Goal: Task Accomplishment & Management: Use online tool/utility

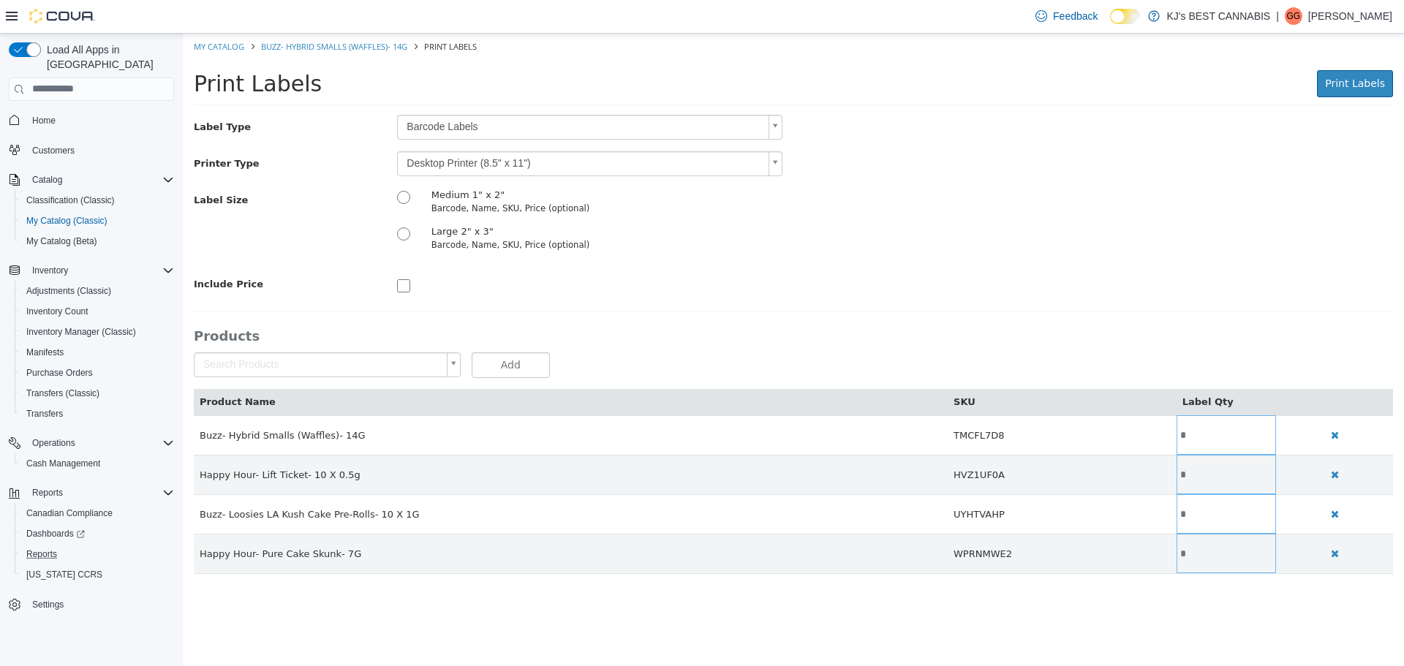
click at [43, 544] on button "Reports" at bounding box center [97, 554] width 165 height 20
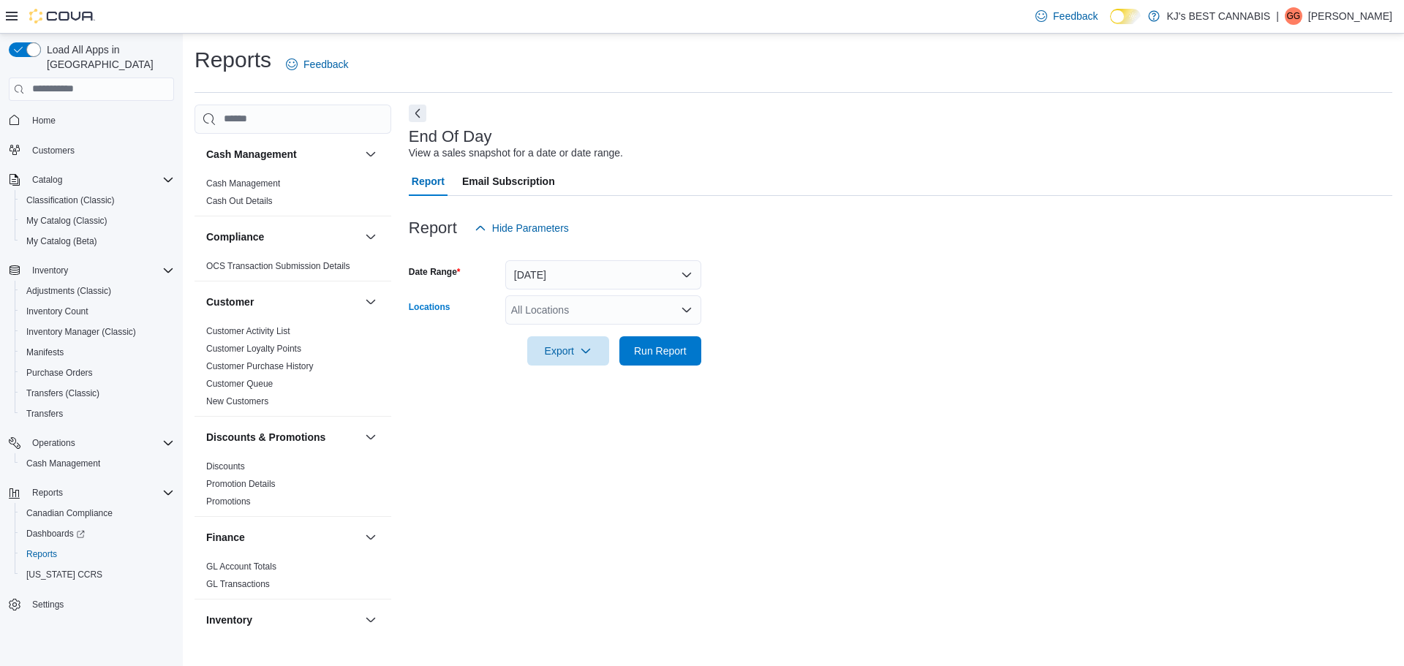
click at [554, 303] on div "All Locations" at bounding box center [603, 309] width 196 height 29
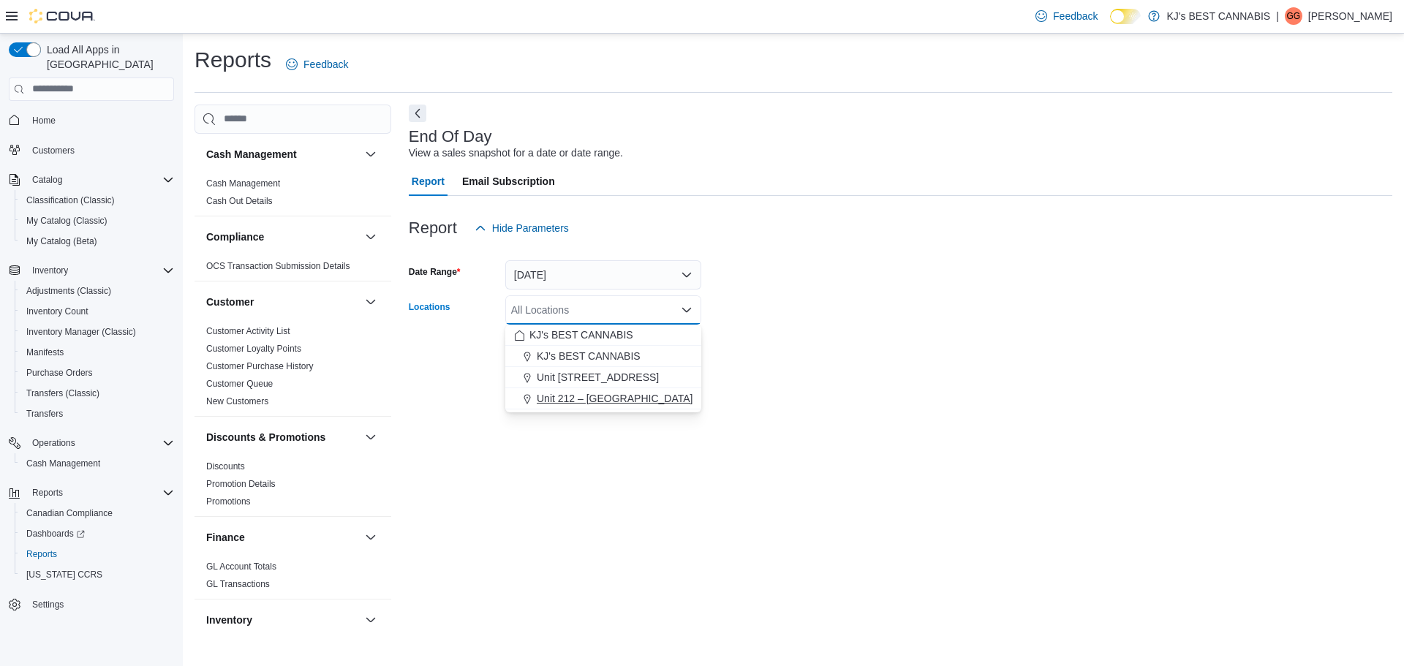
click at [595, 399] on span "Unit 212 – [GEOGRAPHIC_DATA]" at bounding box center [615, 398] width 156 height 15
click at [640, 484] on div "End Of Day View a sales snapshot for a date or date range. Report Email Subscri…" at bounding box center [900, 369] width 983 height 529
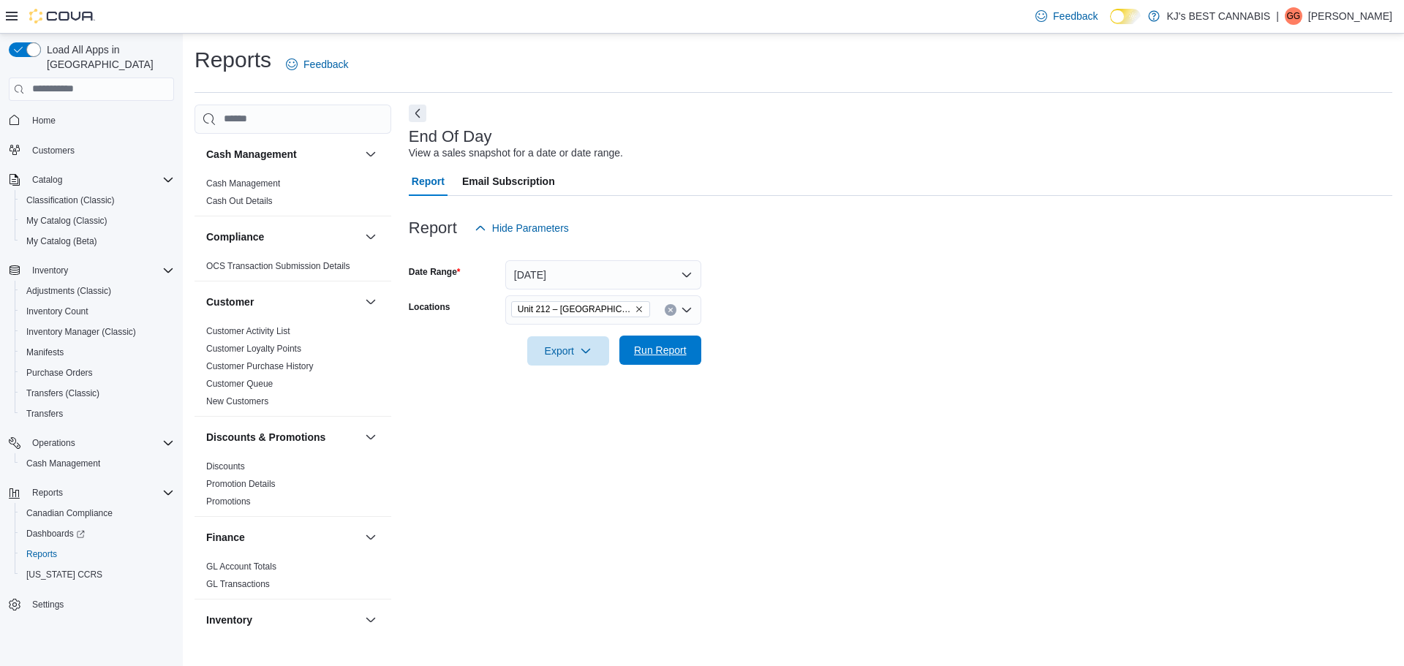
click at [665, 346] on span "Run Report" at bounding box center [660, 350] width 53 height 15
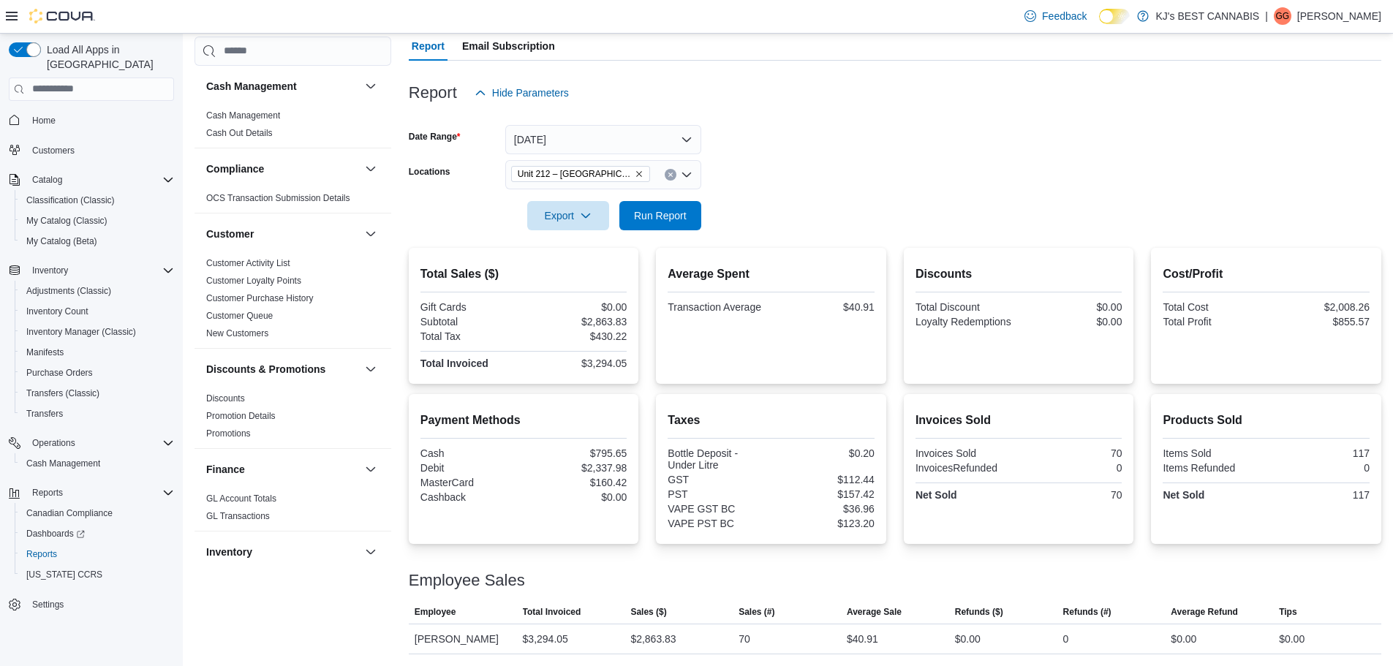
scroll to position [153, 0]
click at [637, 170] on icon "Remove Unit 212 – 32530 Lougheed Highway from selection in this group" at bounding box center [639, 174] width 9 height 9
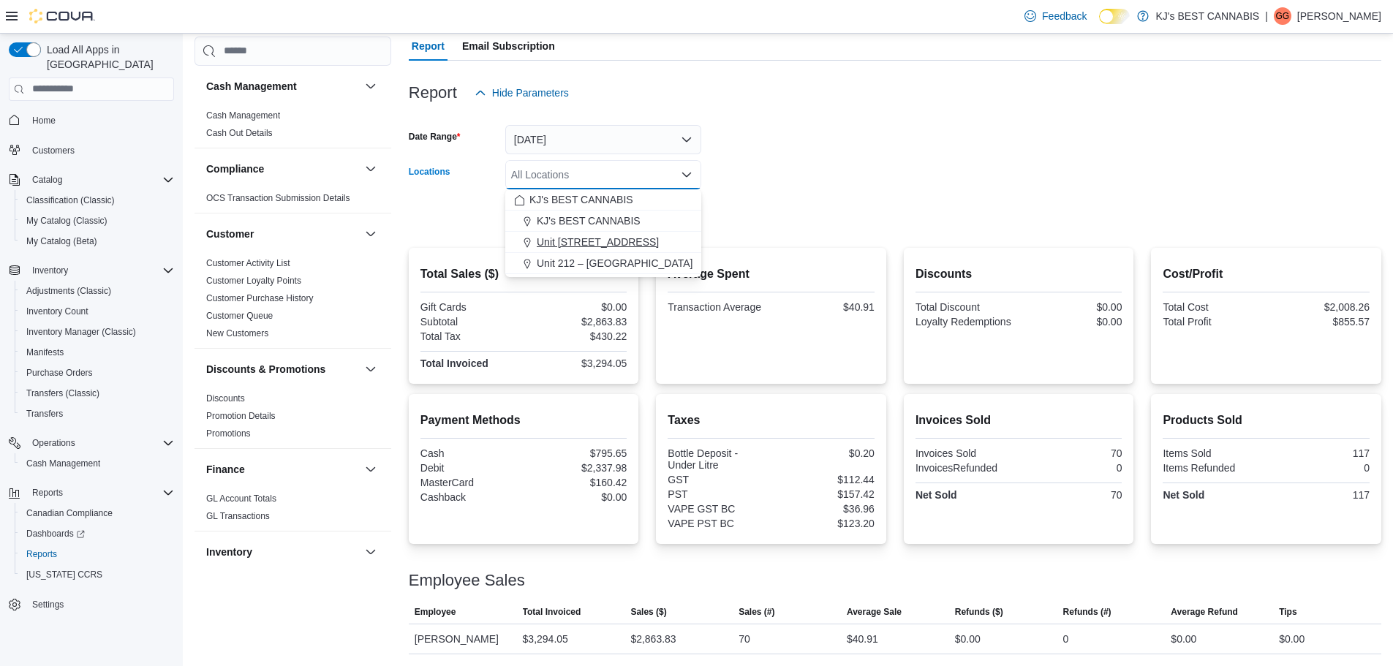
click at [644, 233] on button "Unit [STREET_ADDRESS]" at bounding box center [603, 242] width 196 height 21
click at [838, 169] on form "Date Range [DATE] Locations [STREET_ADDRESS] Selected. [STREET_ADDRESS]. Press …" at bounding box center [895, 168] width 972 height 123
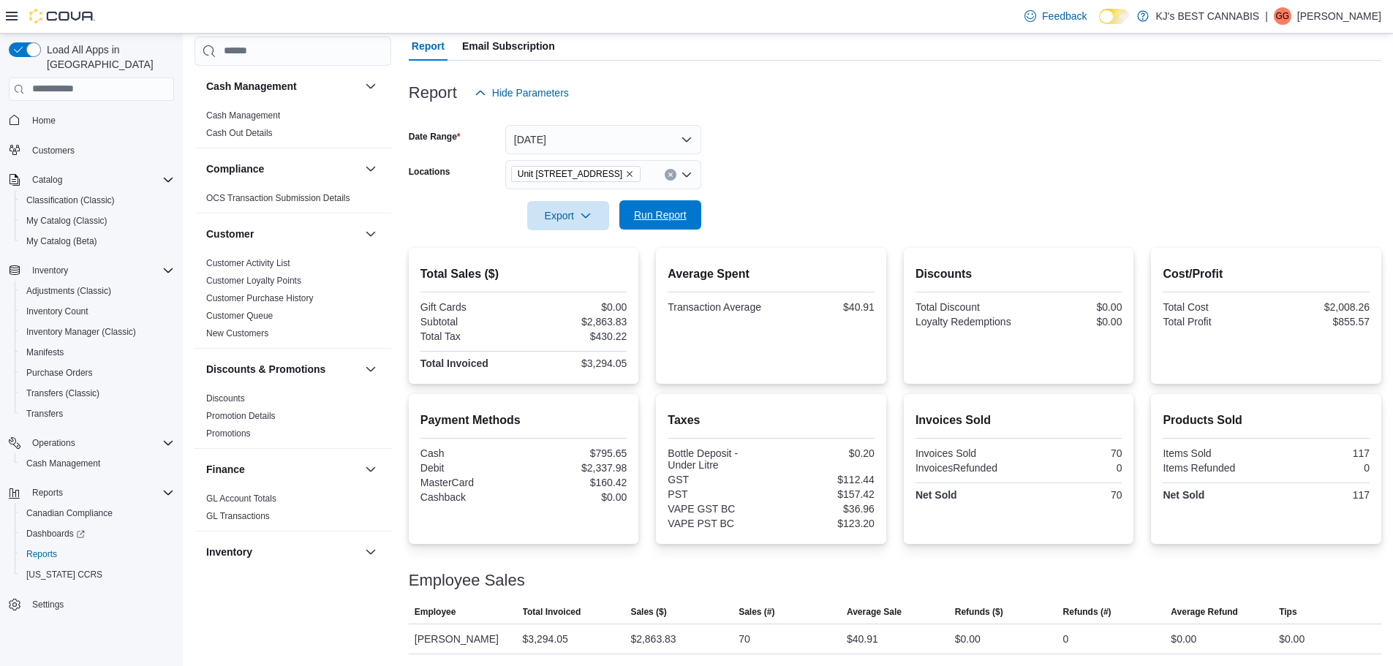
click at [659, 208] on span "Run Report" at bounding box center [660, 215] width 53 height 15
click at [634, 173] on icon "Remove Unit 103- 2700 Barnet Highway from selection in this group" at bounding box center [629, 174] width 9 height 9
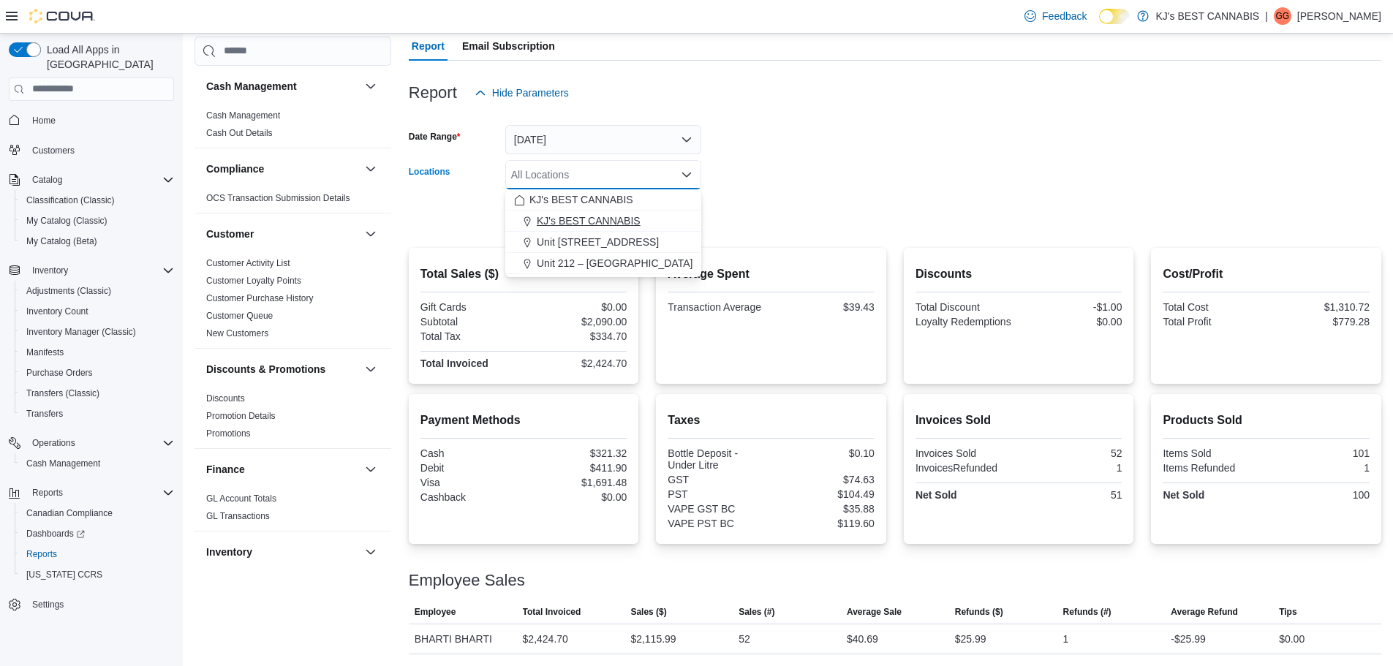
click at [605, 224] on span "KJ's BEST CANNABIS" at bounding box center [589, 220] width 104 height 15
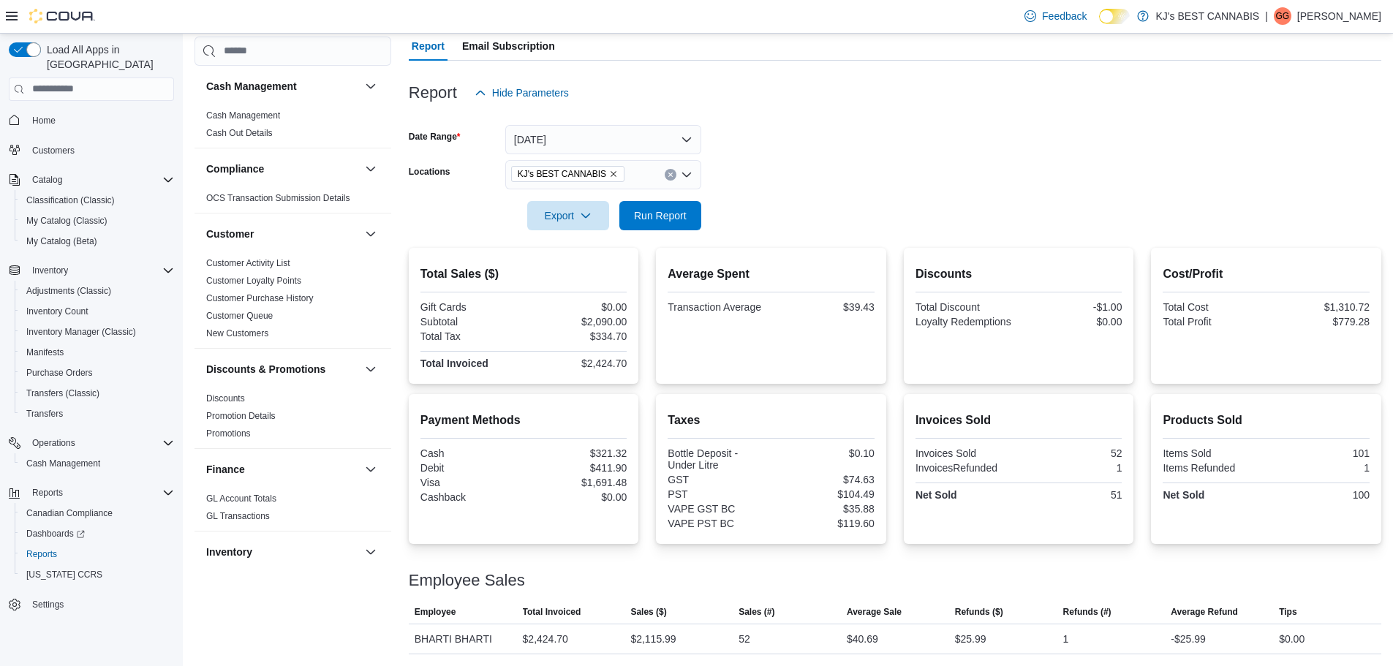
click at [841, 200] on div at bounding box center [895, 195] width 972 height 12
click at [667, 221] on span "Run Report" at bounding box center [660, 215] width 53 height 15
click at [713, 271] on h2 "Average Spent" at bounding box center [770, 274] width 207 height 18
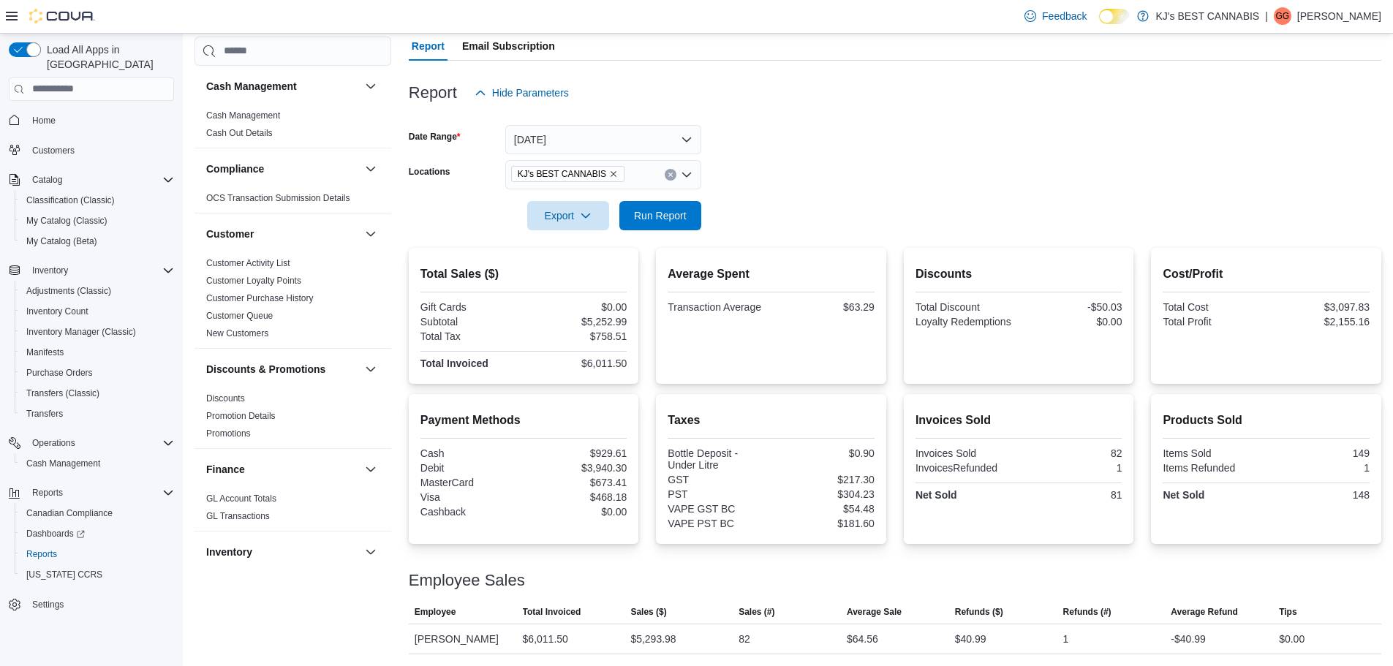
click at [721, 279] on h2 "Average Spent" at bounding box center [770, 274] width 207 height 18
click at [718, 276] on h2 "Average Spent" at bounding box center [770, 274] width 207 height 18
click at [955, 275] on h2 "Discounts" at bounding box center [1018, 274] width 207 height 18
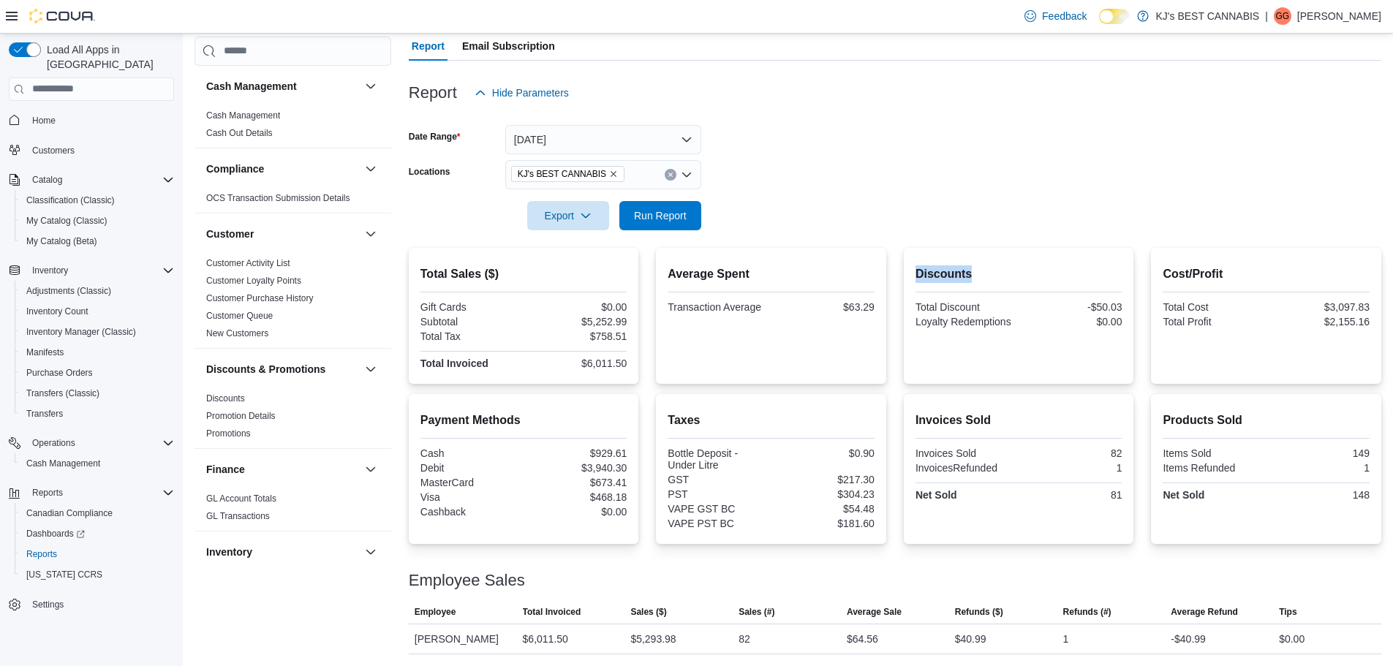
click at [955, 275] on h2 "Discounts" at bounding box center [1018, 274] width 207 height 18
click at [657, 221] on span "Run Report" at bounding box center [660, 215] width 53 height 15
click at [609, 172] on icon "Remove KJ's BEST CANNABIS from selection in this group" at bounding box center [613, 174] width 9 height 9
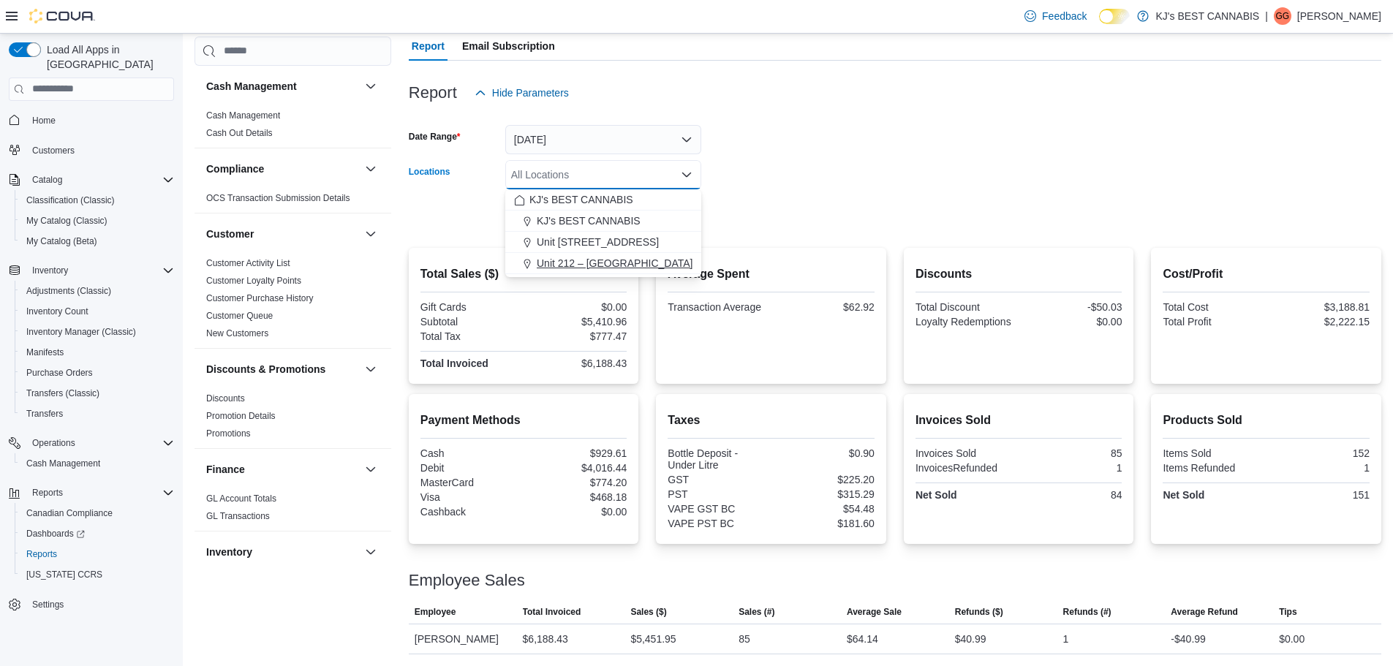
click at [611, 257] on span "Unit 212 – [GEOGRAPHIC_DATA]" at bounding box center [615, 263] width 156 height 15
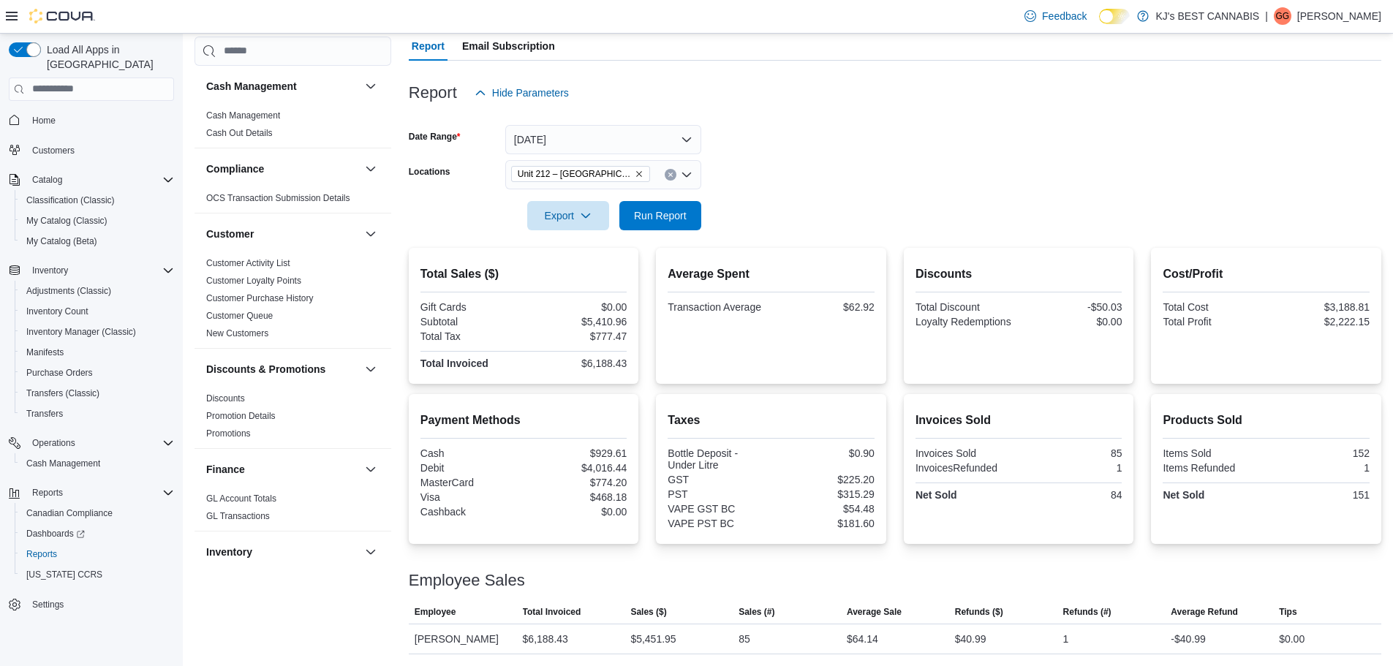
click at [825, 173] on form "Date Range [DATE] Locations Unit 212 – [GEOGRAPHIC_DATA] Export Run Report" at bounding box center [895, 168] width 972 height 123
click at [653, 224] on span "Run Report" at bounding box center [660, 214] width 64 height 29
drag, startPoint x: 1107, startPoint y: 450, endPoint x: 1129, endPoint y: 450, distance: 21.2
click at [1121, 450] on div "72" at bounding box center [1071, 453] width 100 height 12
click at [1116, 451] on div "72" at bounding box center [1071, 453] width 100 height 12
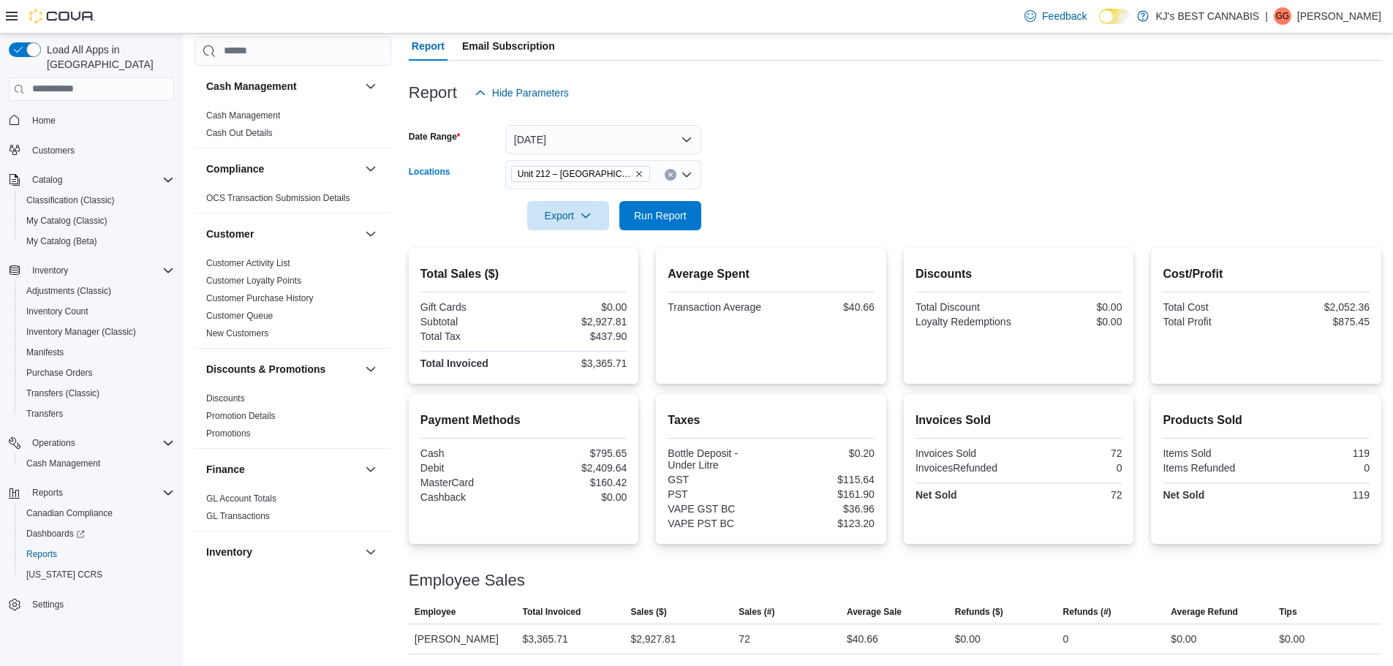
click at [637, 173] on icon "Remove Unit 212 – 32530 Lougheed Highway from selection in this group" at bounding box center [639, 174] width 9 height 9
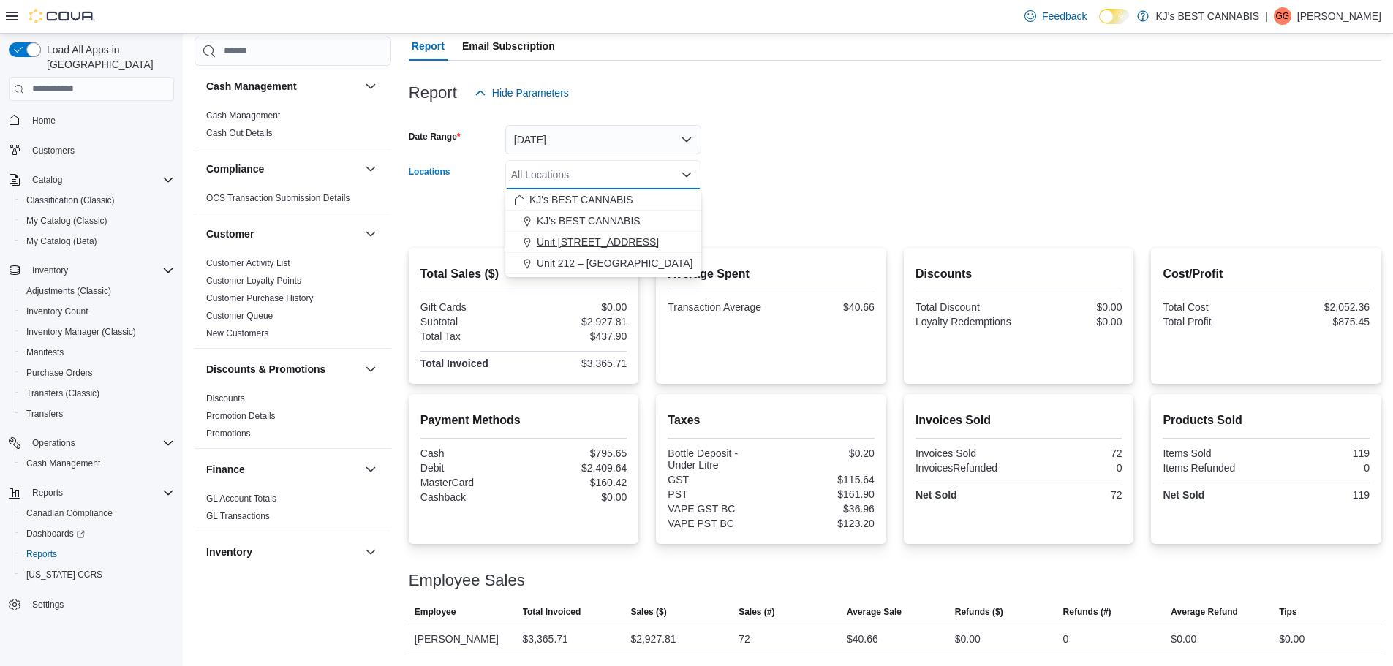
click at [606, 249] on button "Unit [STREET_ADDRESS]" at bounding box center [603, 242] width 196 height 21
click at [855, 172] on form "Date Range [DATE] Locations [STREET_ADDRESS] Selected. [STREET_ADDRESS]. Press …" at bounding box center [895, 168] width 972 height 123
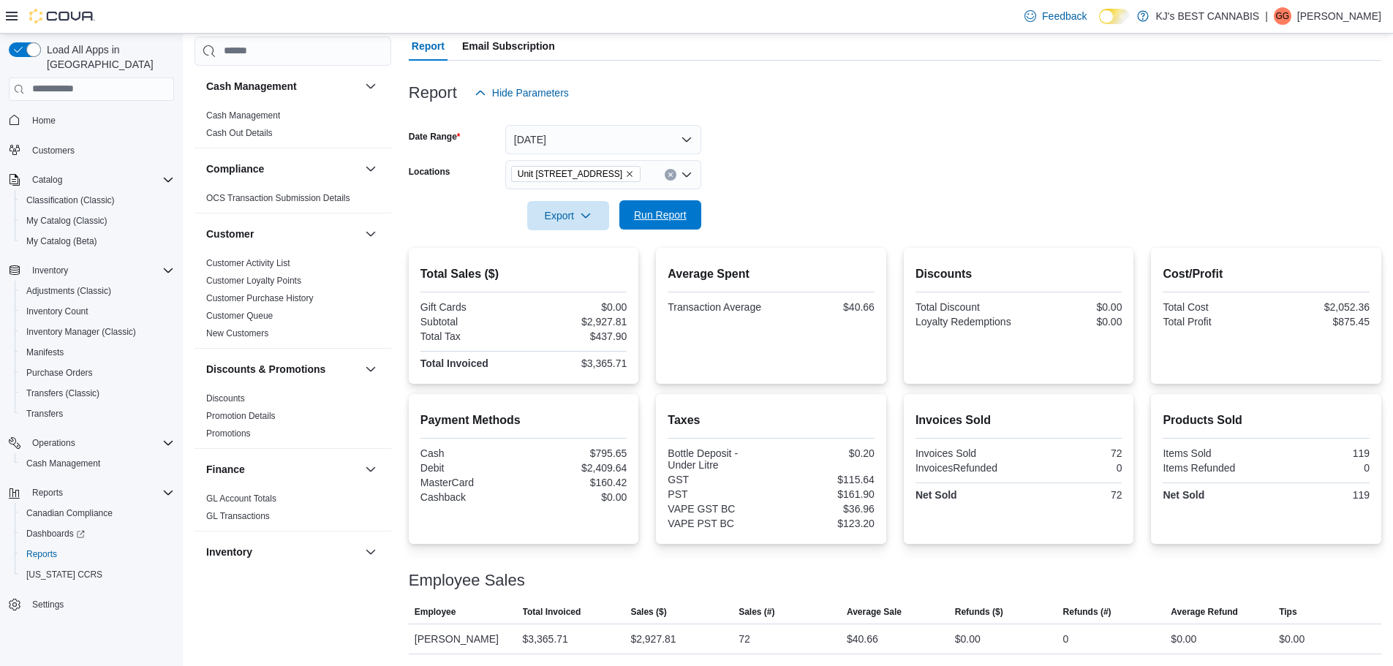
click at [694, 213] on button "Run Report" at bounding box center [660, 214] width 82 height 29
click at [623, 146] on button "[DATE]" at bounding box center [603, 139] width 196 height 29
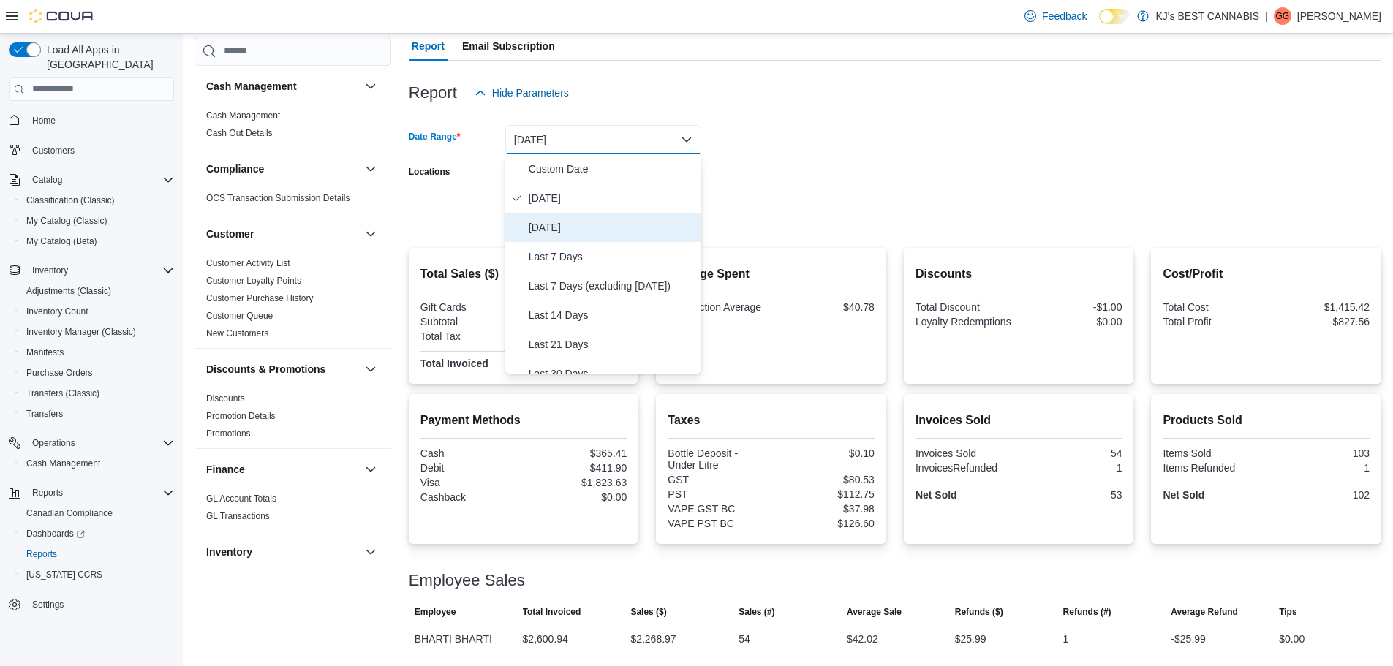
click at [567, 226] on span "[DATE]" at bounding box center [612, 228] width 167 height 18
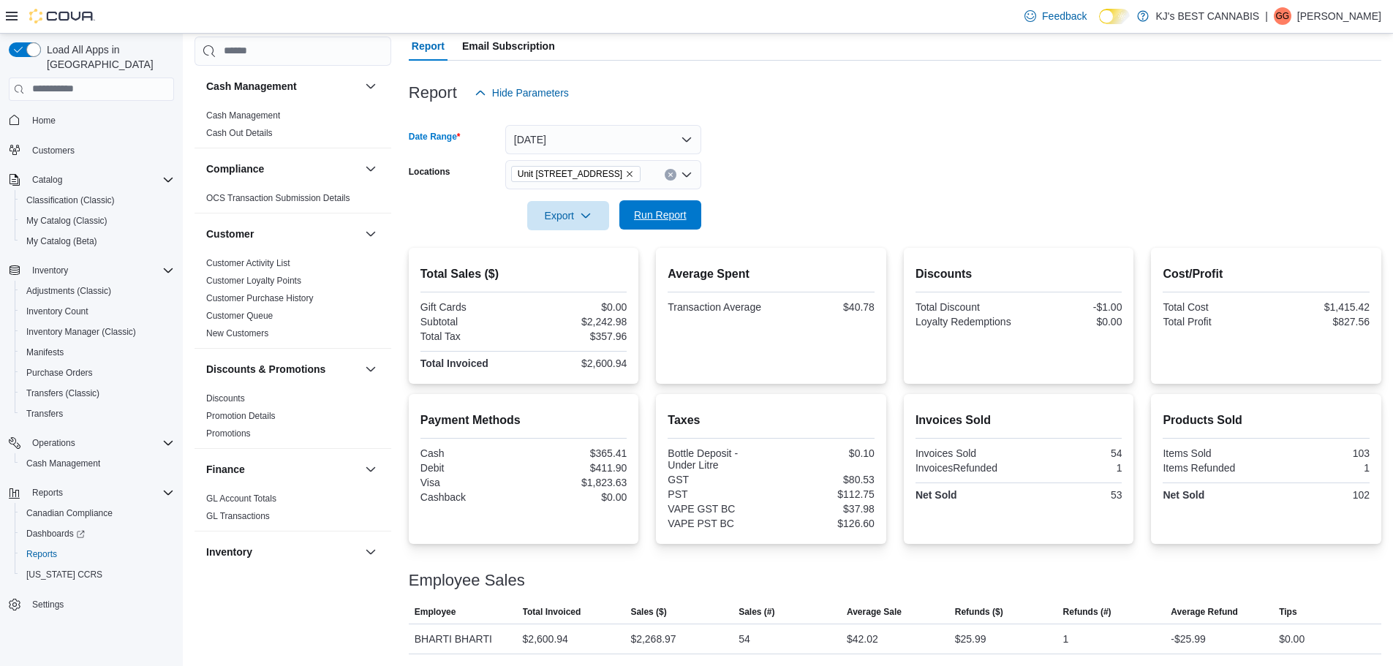
click at [656, 227] on span "Run Report" at bounding box center [660, 214] width 64 height 29
drag, startPoint x: 1318, startPoint y: 319, endPoint x: 1379, endPoint y: 322, distance: 60.7
click at [1369, 322] on div "$4,111.48" at bounding box center [1319, 322] width 100 height 12
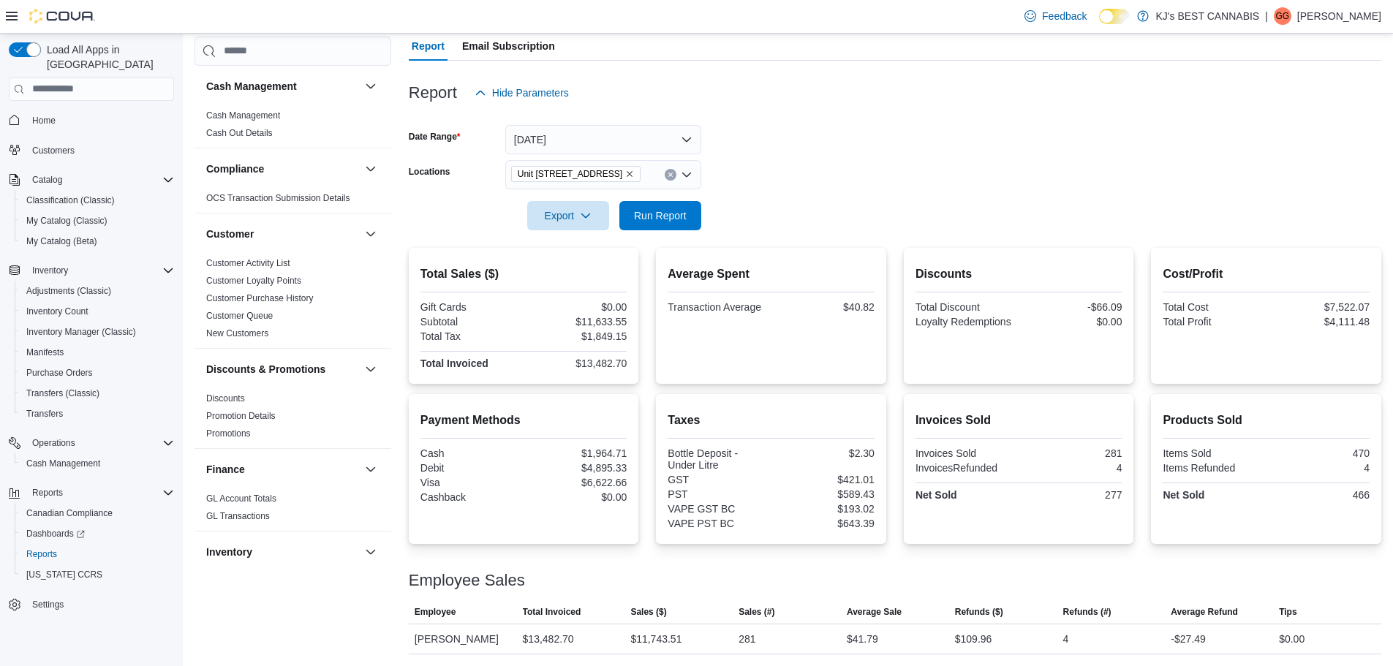
click at [634, 171] on icon "Remove Unit 103- 2700 Barnet Highway from selection in this group" at bounding box center [629, 174] width 9 height 9
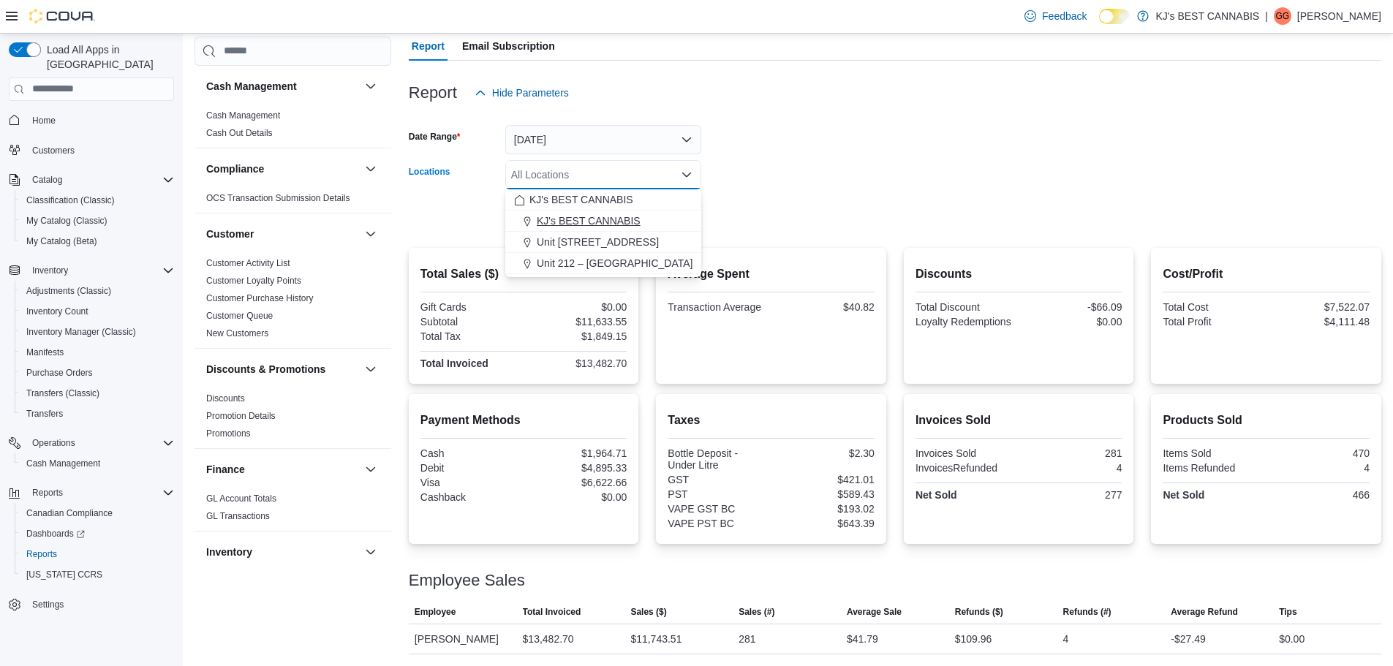
click at [574, 222] on span "KJ's BEST CANNABIS" at bounding box center [589, 220] width 104 height 15
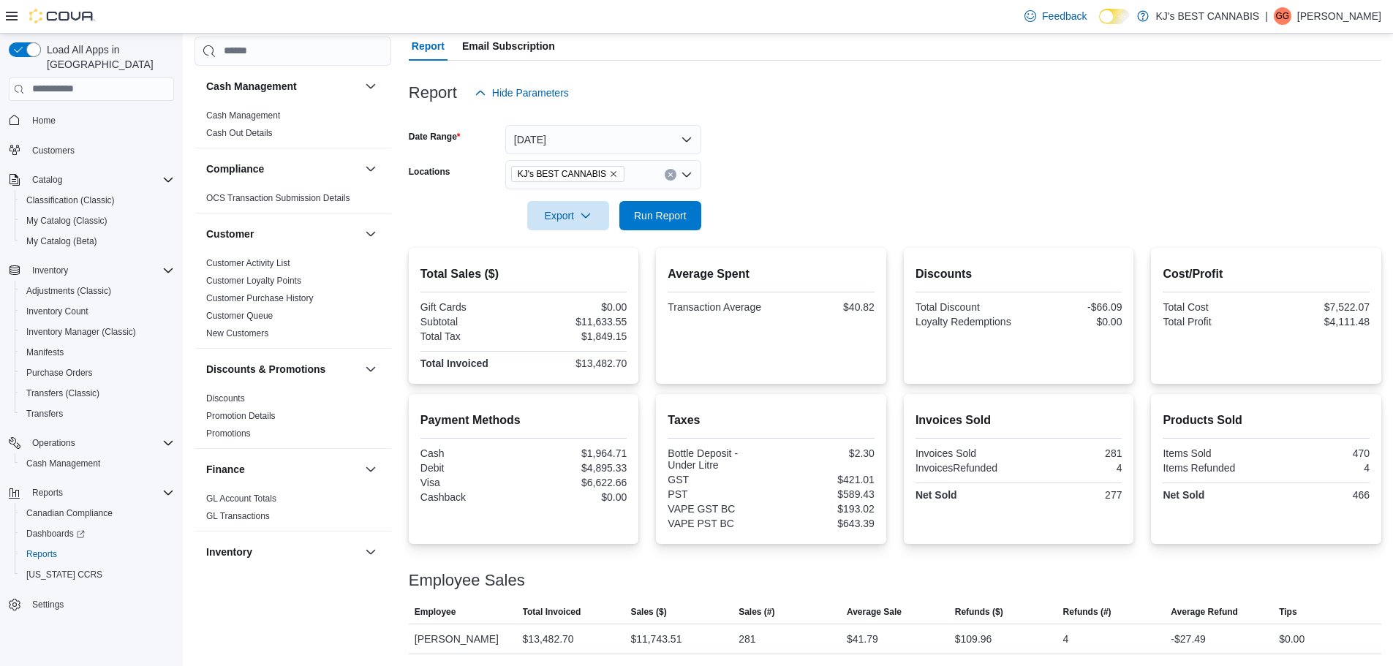
drag, startPoint x: 792, startPoint y: 186, endPoint x: 703, endPoint y: 189, distance: 88.5
click at [762, 186] on form "Date Range [DATE] Locations KJ's BEST CANNABIS Export Run Report" at bounding box center [895, 168] width 972 height 123
click at [645, 215] on span "Run Report" at bounding box center [660, 215] width 53 height 15
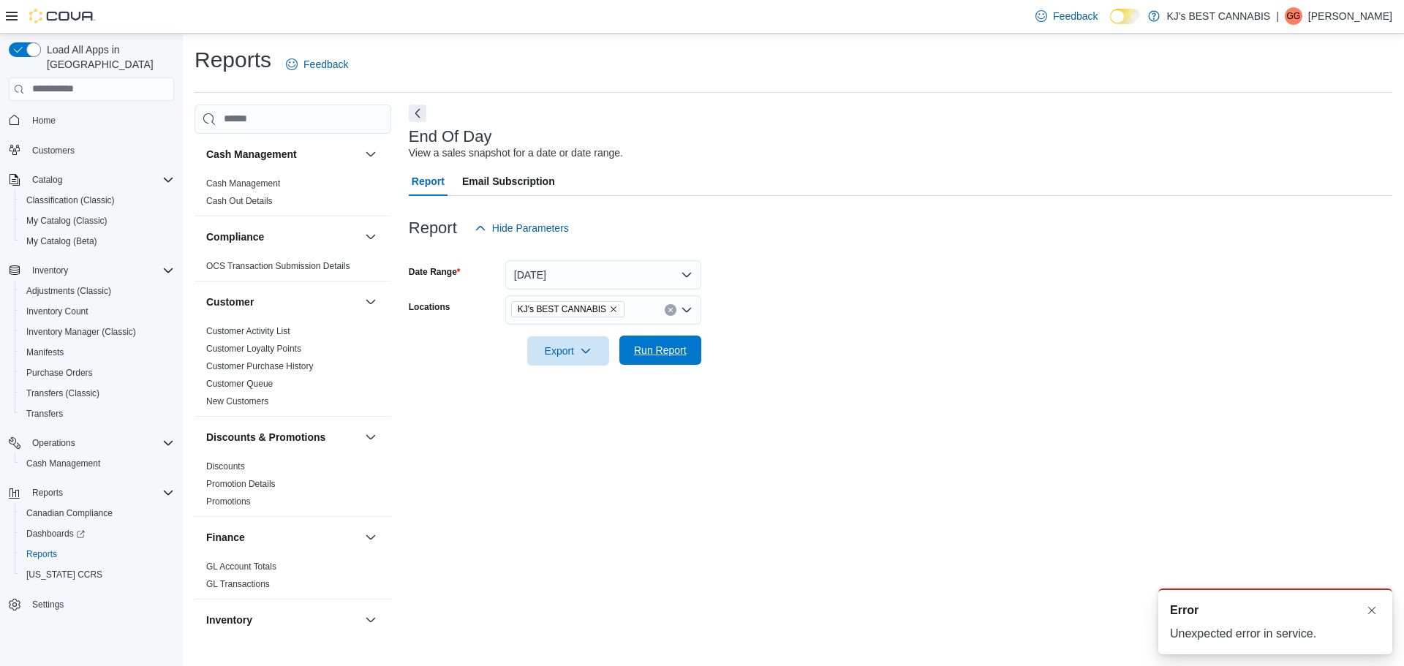
click at [659, 348] on span "Run Report" at bounding box center [660, 350] width 53 height 15
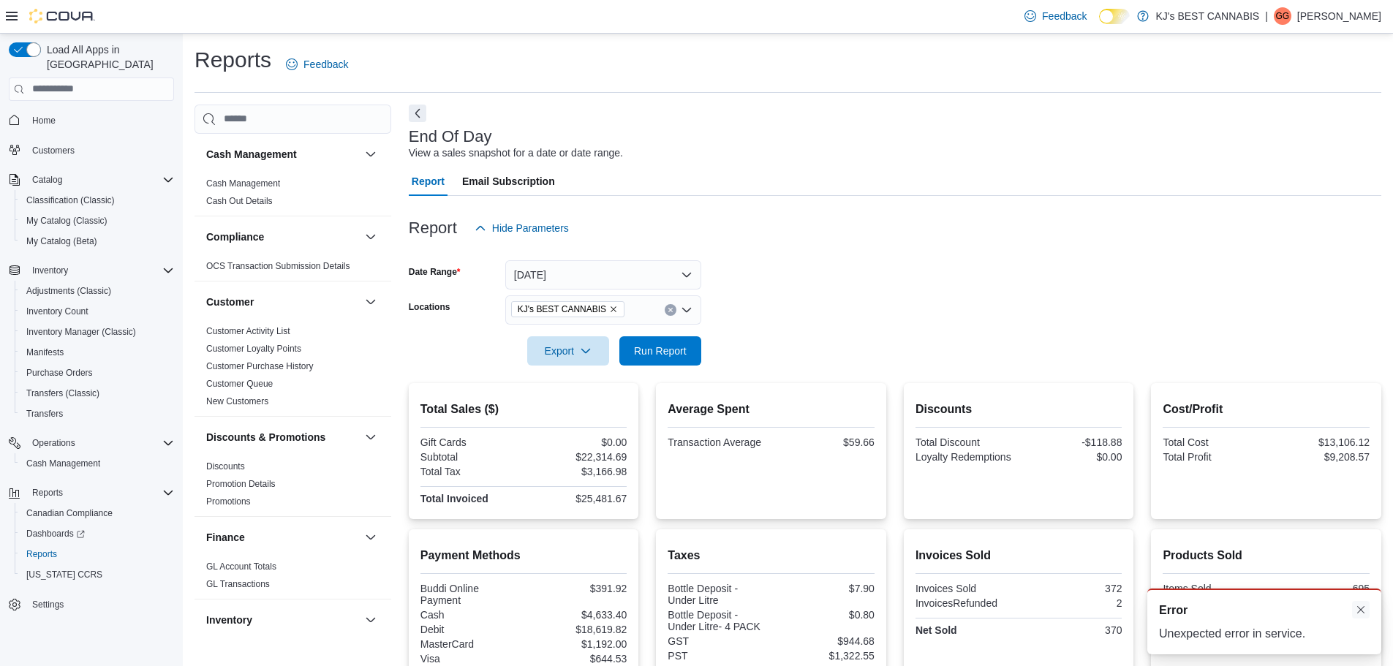
click at [1359, 617] on button "Dismiss toast" at bounding box center [1361, 610] width 18 height 18
click at [609, 310] on icon "Remove KJ's BEST CANNABIS from selection in this group" at bounding box center [613, 309] width 9 height 9
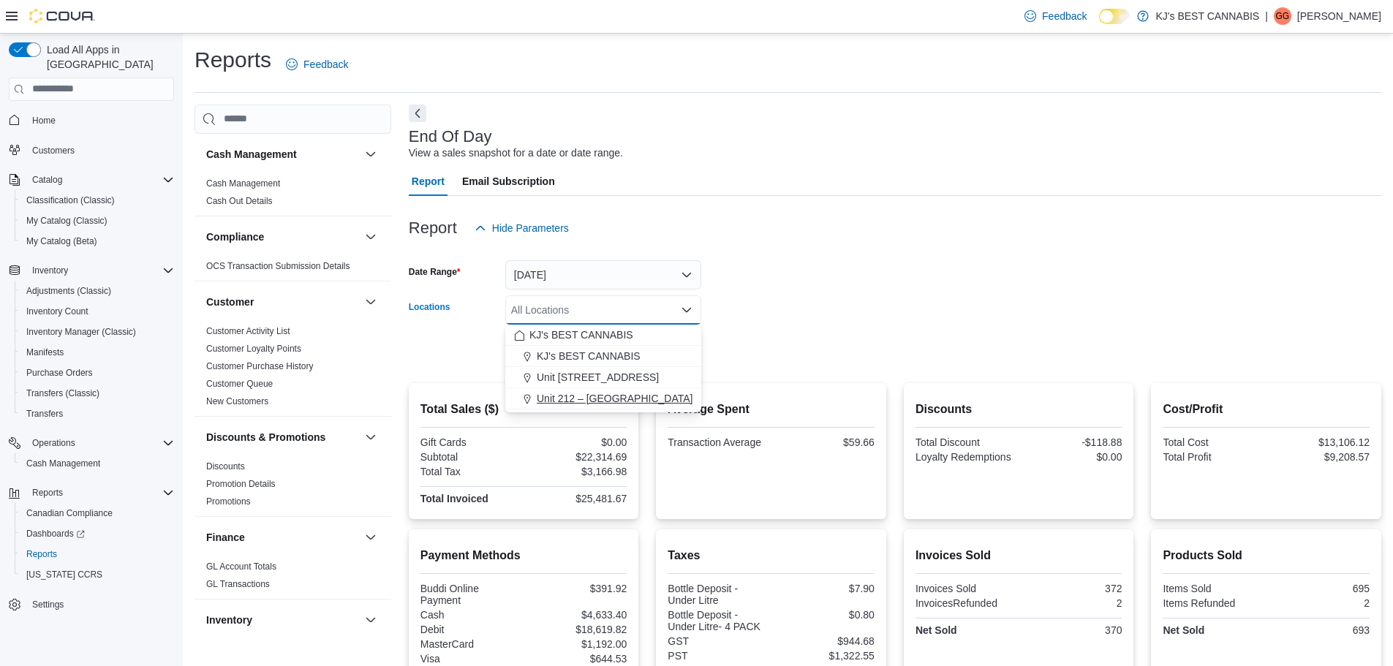
click at [579, 400] on span "Unit 212 – [GEOGRAPHIC_DATA]" at bounding box center [615, 398] width 156 height 15
click at [795, 337] on form "Date Range [DATE] Locations Unit 212 – [GEOGRAPHIC_DATA] Combo box. Selected. U…" at bounding box center [895, 304] width 972 height 123
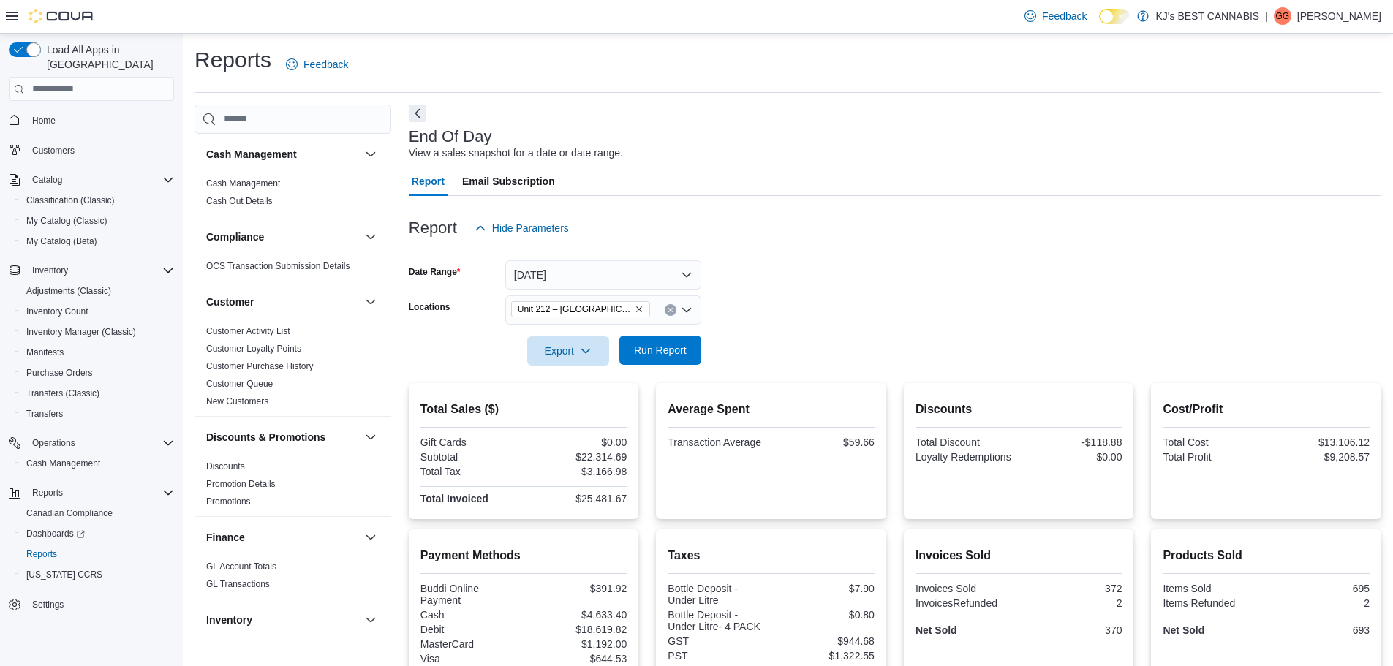
click at [647, 343] on span "Run Report" at bounding box center [660, 350] width 64 height 29
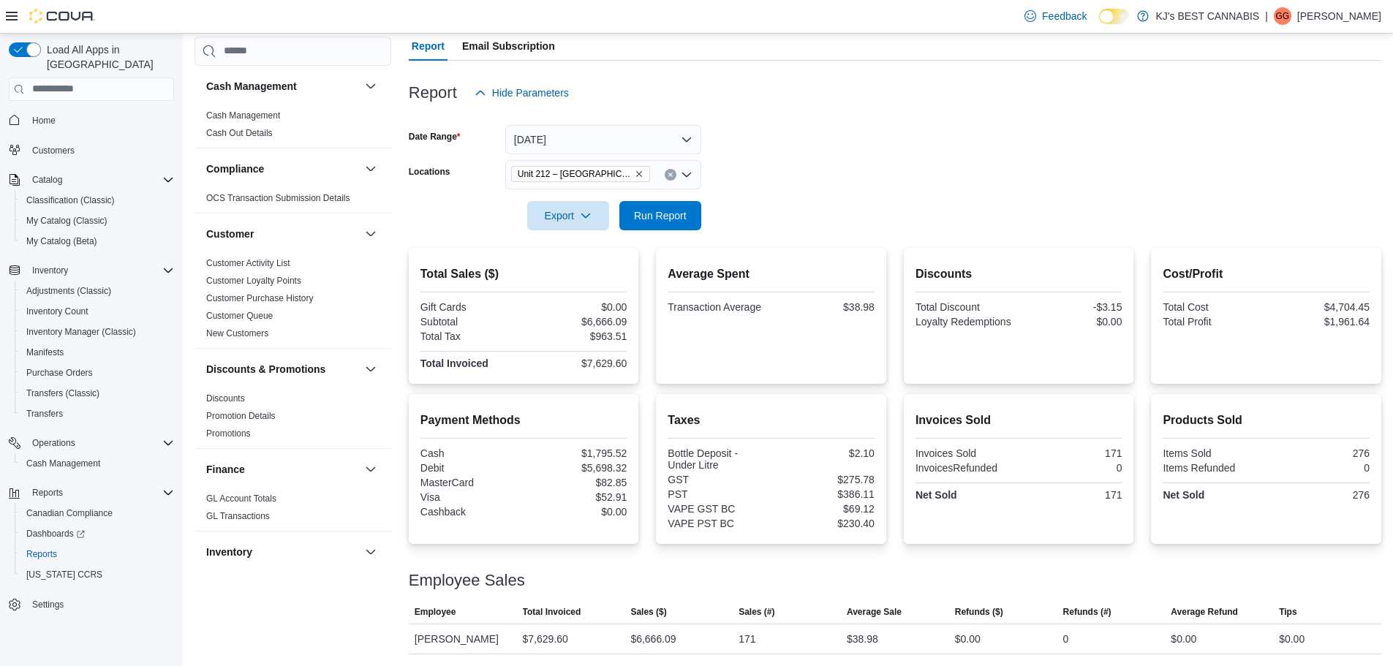
scroll to position [146, 0]
click at [41, 124] on span "Home" at bounding box center [43, 121] width 23 height 12
